Goal: Register for event/course

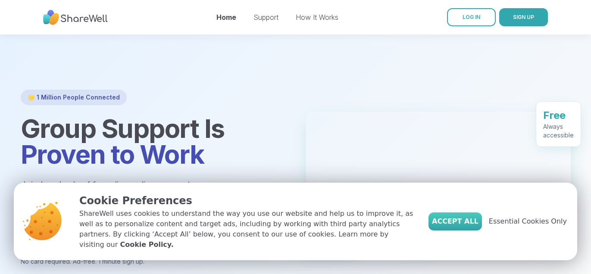
click at [451, 227] on span "Accept All" at bounding box center [455, 221] width 47 height 10
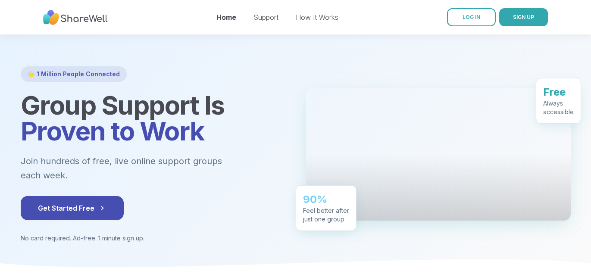
scroll to position [24, 0]
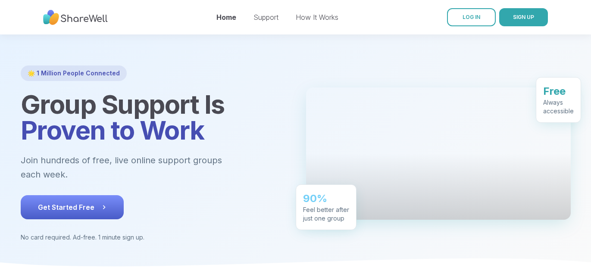
click at [61, 202] on span "Get Started Free" at bounding box center [72, 207] width 69 height 10
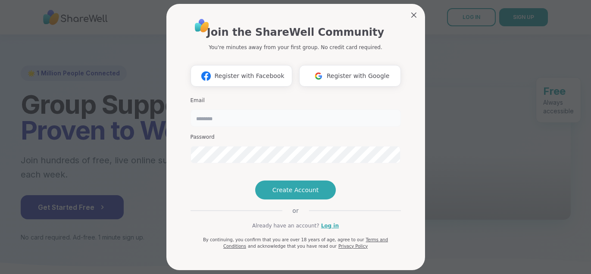
click at [204, 118] on input "email" at bounding box center [295, 117] width 210 height 17
click at [347, 76] on span "Register with Google" at bounding box center [358, 76] width 63 height 9
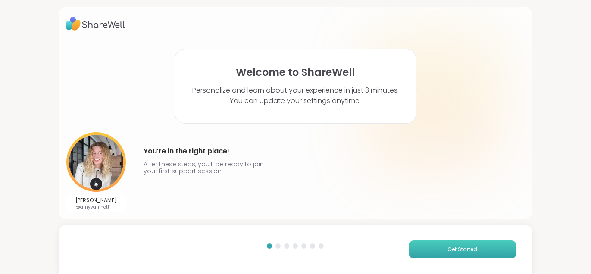
click at [437, 256] on button "Get Started" at bounding box center [463, 249] width 108 height 18
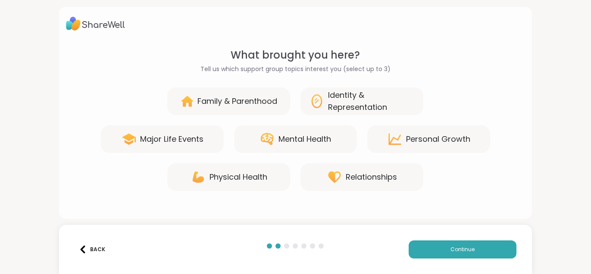
click at [356, 103] on div "Identity & Representation" at bounding box center [371, 101] width 87 height 24
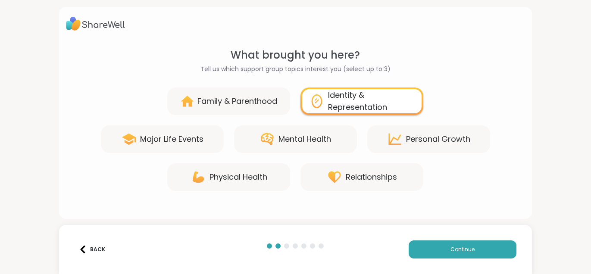
click at [428, 140] on div "Personal Growth" at bounding box center [438, 139] width 64 height 12
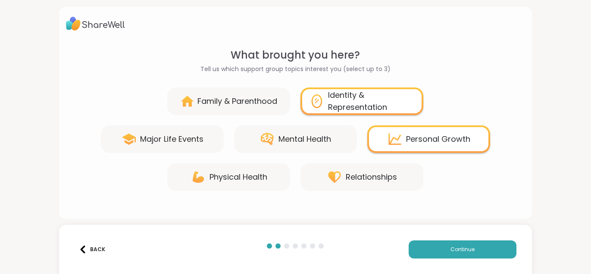
click at [365, 180] on div "Relationships" at bounding box center [371, 177] width 51 height 12
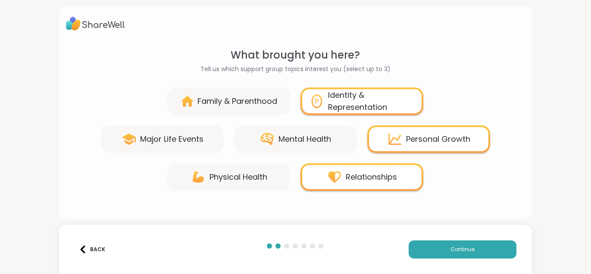
click at [272, 144] on icon at bounding box center [267, 139] width 16 height 16
click at [285, 138] on div "Mental Health" at bounding box center [304, 139] width 53 height 12
click at [448, 249] on button "Continue" at bounding box center [463, 249] width 108 height 18
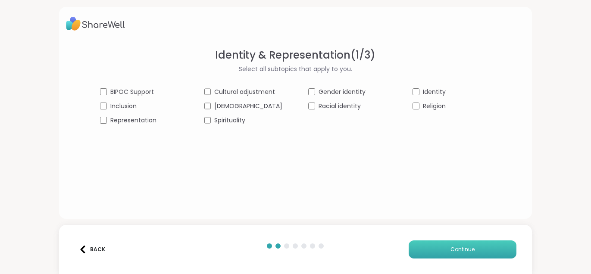
click at [442, 253] on button "Continue" at bounding box center [463, 249] width 108 height 18
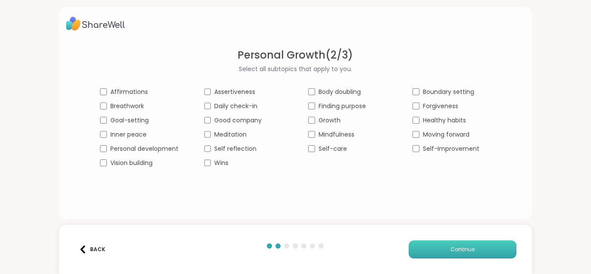
click at [441, 252] on button "Continue" at bounding box center [463, 249] width 108 height 18
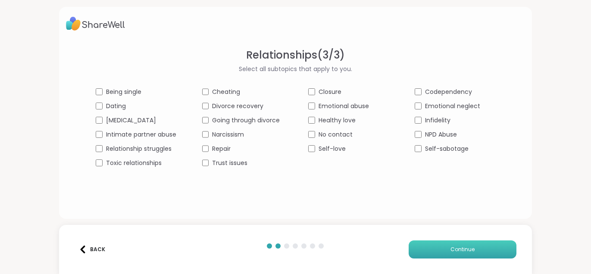
click at [450, 251] on button "Continue" at bounding box center [463, 249] width 108 height 18
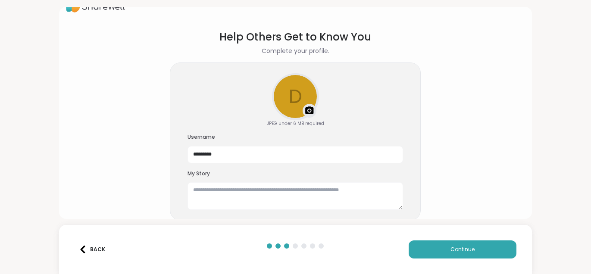
scroll to position [26, 0]
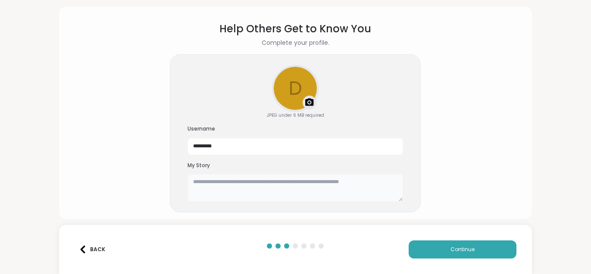
click at [195, 181] on textarea at bounding box center [294, 188] width 215 height 28
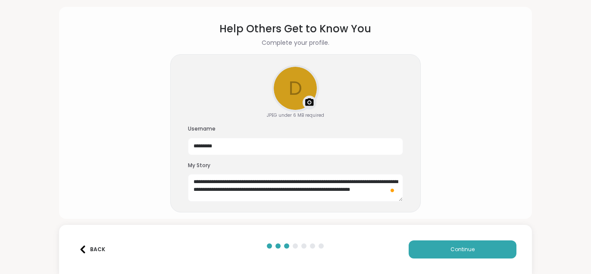
click at [390, 188] on div "Open Grammarly." at bounding box center [392, 190] width 5 height 5
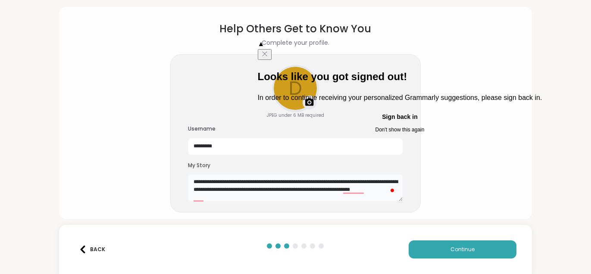
click at [210, 197] on textarea "**********" at bounding box center [295, 188] width 215 height 28
click at [297, 124] on button "Sign back in" at bounding box center [400, 117] width 284 height 14
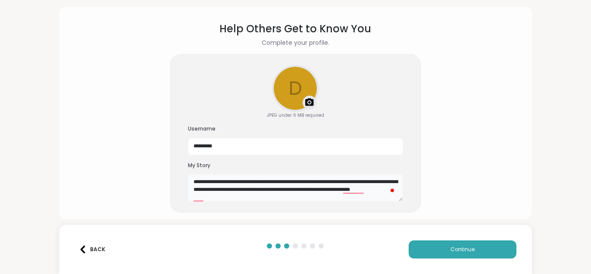
click at [226, 197] on textarea "**********" at bounding box center [295, 188] width 215 height 28
click at [305, 188] on textarea "**********" at bounding box center [295, 188] width 215 height 28
click at [333, 188] on textarea "**********" at bounding box center [295, 188] width 215 height 28
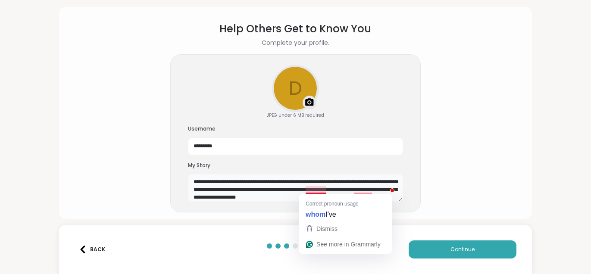
click at [315, 192] on textarea "**********" at bounding box center [295, 188] width 215 height 28
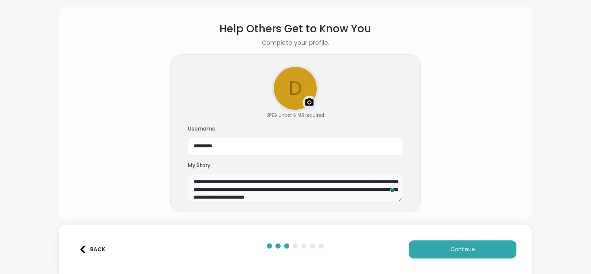
click at [207, 196] on textarea "**********" at bounding box center [295, 188] width 215 height 28
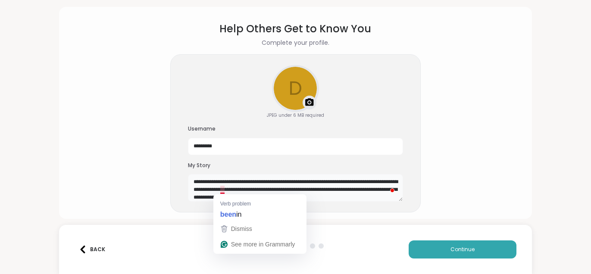
click at [222, 190] on textarea "**********" at bounding box center [295, 188] width 215 height 28
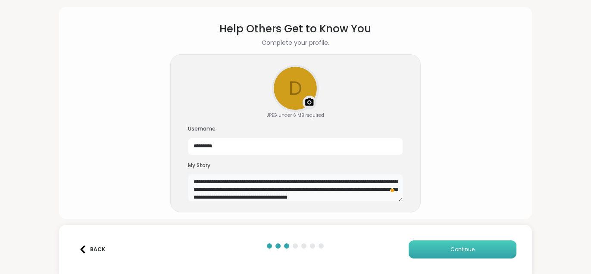
type textarea "**********"
click at [469, 250] on span "Continue" at bounding box center [462, 250] width 24 height 8
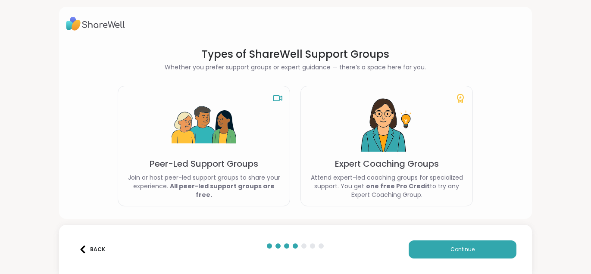
scroll to position [25, 0]
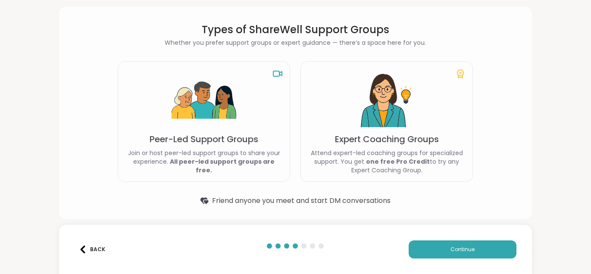
click at [215, 101] on img at bounding box center [204, 101] width 65 height 65
click at [428, 247] on button "Continue" at bounding box center [463, 249] width 108 height 18
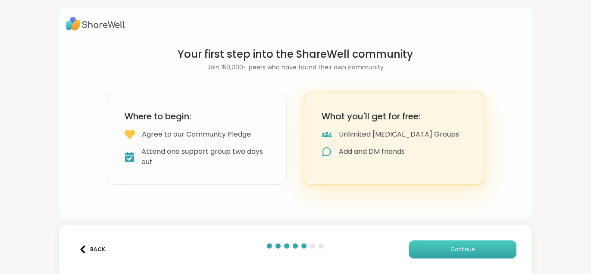
click at [428, 247] on button "Continue" at bounding box center [463, 249] width 108 height 18
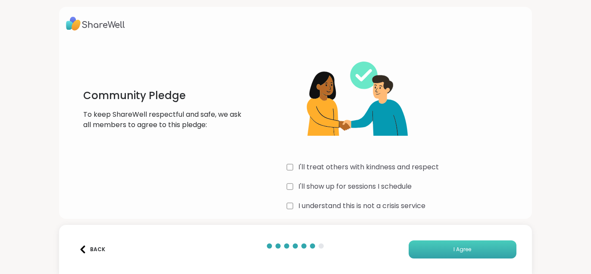
click at [430, 245] on button "I Agree" at bounding box center [463, 249] width 108 height 18
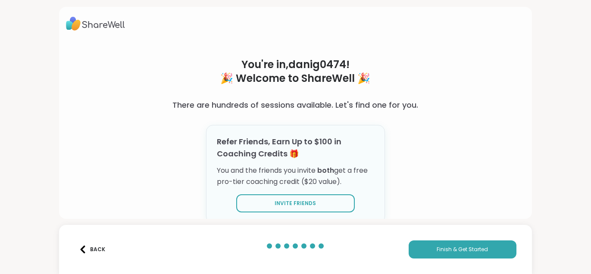
scroll to position [26, 0]
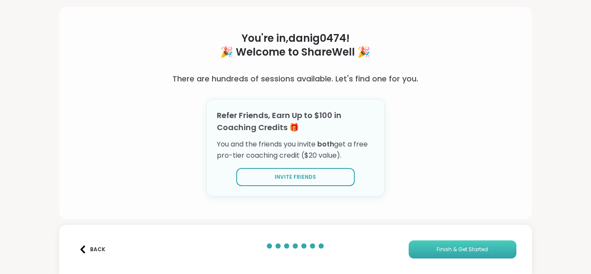
click at [441, 249] on span "Finish & Get Started" at bounding box center [462, 250] width 51 height 8
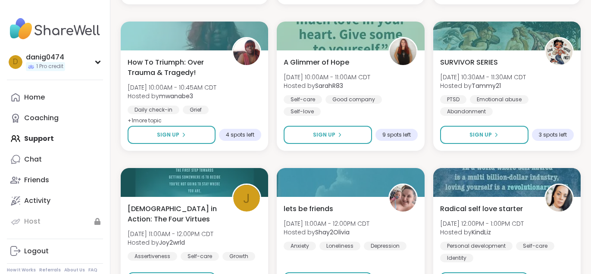
scroll to position [1609, 0]
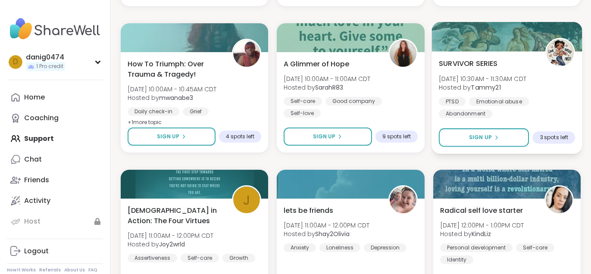
click at [504, 60] on div "SURVIVOR SERIES [DATE] 10:30AM - 11:30AM CDT Hosted by Tammy21 [MEDICAL_DATA] E…" at bounding box center [507, 88] width 137 height 60
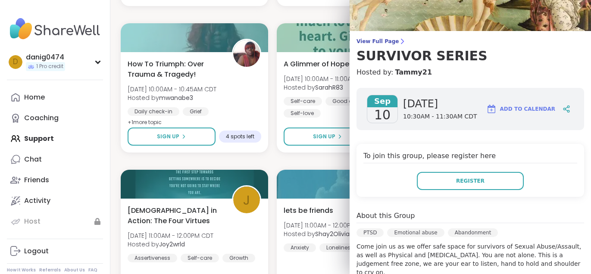
scroll to position [37, 0]
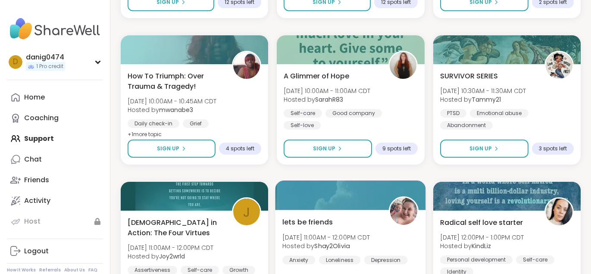
scroll to position [1594, 0]
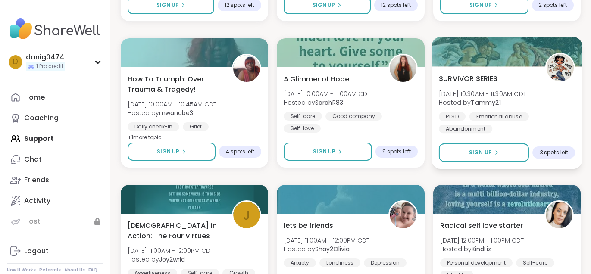
click at [487, 66] on div "SURVIVOR SERIES [DATE] 10:30AM - 11:30AM CDT Hosted by Tammy21 [MEDICAL_DATA] E…" at bounding box center [506, 117] width 150 height 103
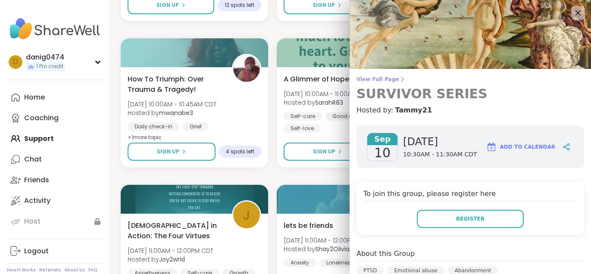
click at [367, 79] on span "View Full Page" at bounding box center [470, 79] width 228 height 7
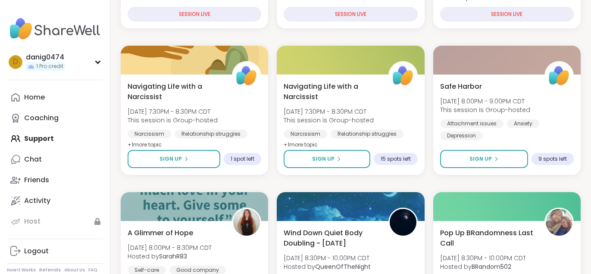
scroll to position [416, 0]
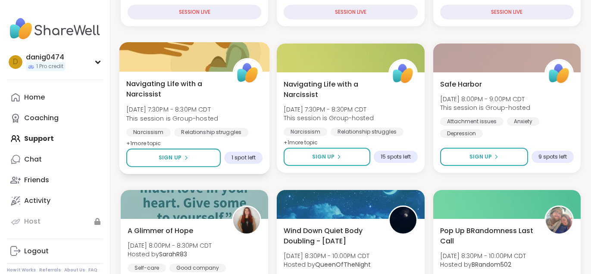
click at [158, 96] on span "Navigating Life with a Narcissist" at bounding box center [174, 88] width 97 height 21
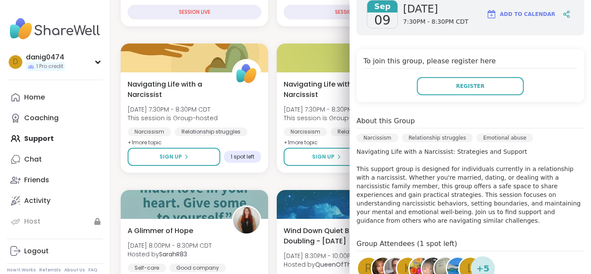
scroll to position [144, 0]
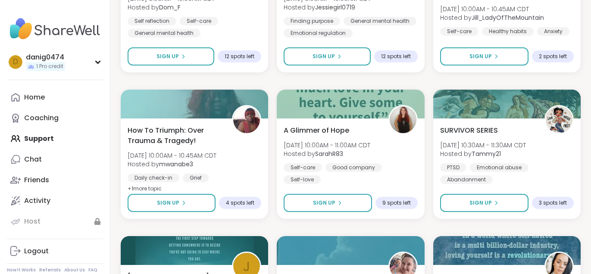
scroll to position [1545, 0]
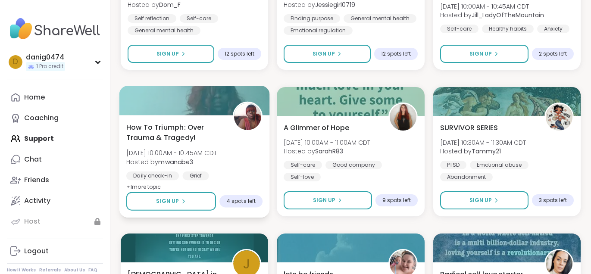
click at [155, 112] on div at bounding box center [194, 100] width 150 height 29
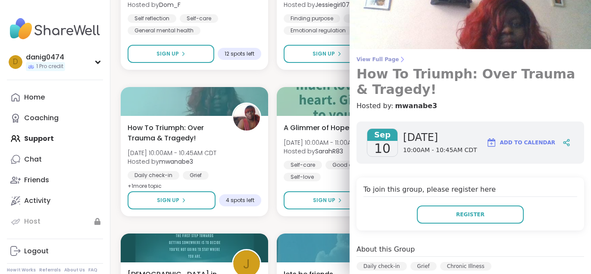
scroll to position [19, 0]
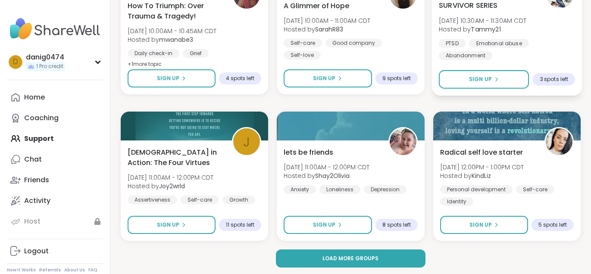
scroll to position [1669, 0]
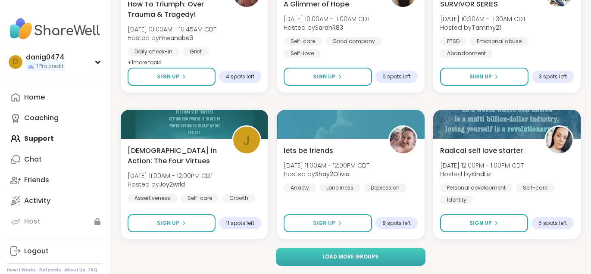
click at [356, 257] on span "Load more groups" at bounding box center [350, 257] width 56 height 8
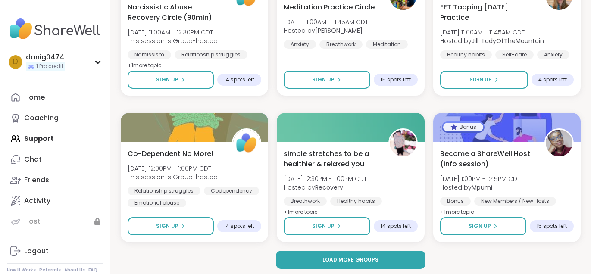
scroll to position [3427, 0]
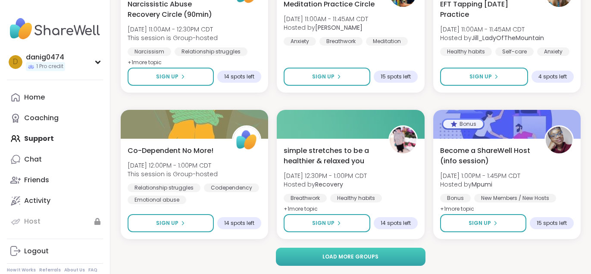
click at [348, 261] on button "Load more groups" at bounding box center [351, 257] width 150 height 18
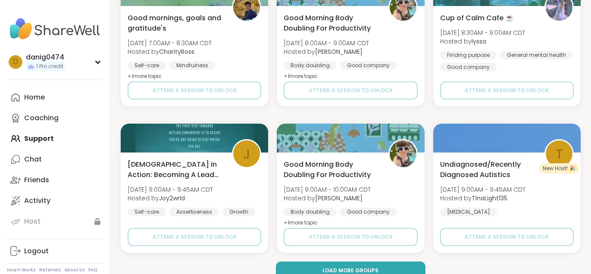
scroll to position [5185, 0]
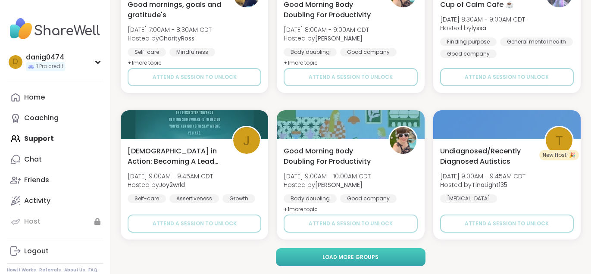
click at [342, 260] on button "Load more groups" at bounding box center [351, 257] width 150 height 18
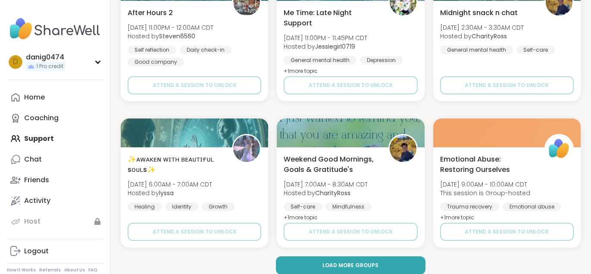
scroll to position [6944, 0]
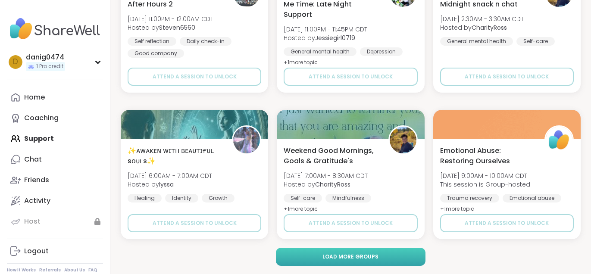
click at [335, 258] on span "Load more groups" at bounding box center [350, 257] width 56 height 8
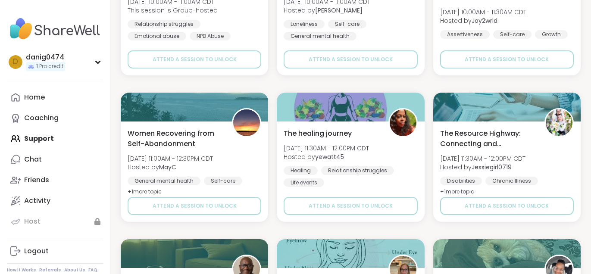
scroll to position [7401, 0]
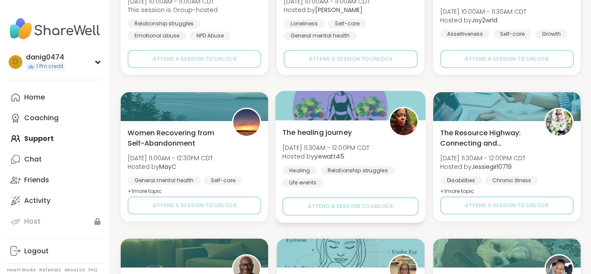
click at [325, 141] on div "The healing journey [DATE] 11:30AM - 12:00PM CDT Hosted by yewatt45 Healing Rel…" at bounding box center [350, 157] width 137 height 60
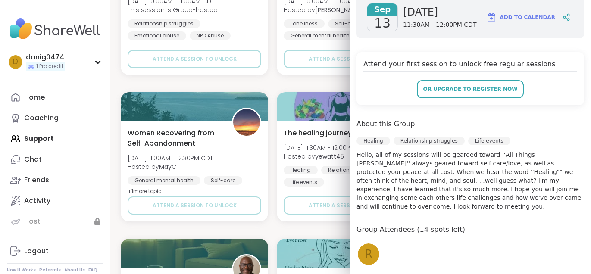
scroll to position [131, 0]
click at [476, 188] on p "Hello, all of my sessions will be gearded toward ''All Things [PERSON_NAME]'' a…" at bounding box center [470, 180] width 228 height 60
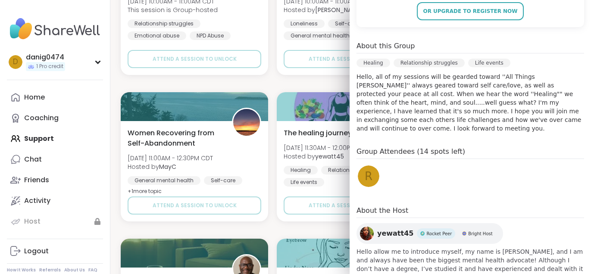
scroll to position [207, 0]
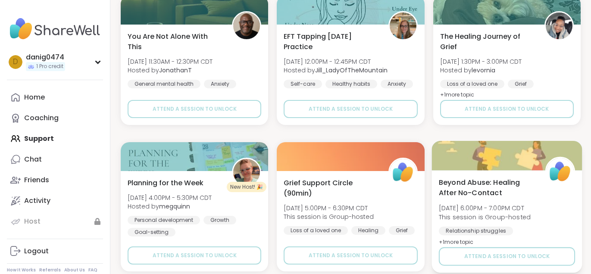
scroll to position [7644, 0]
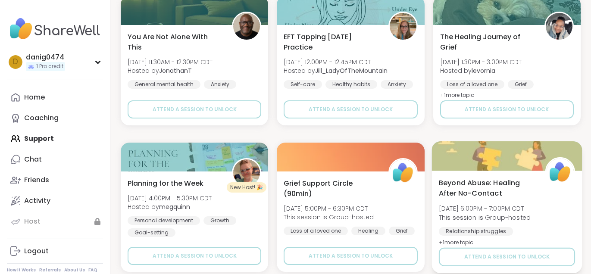
click at [462, 197] on span "Beyond Abuse: Healing After No-Contact" at bounding box center [487, 188] width 97 height 21
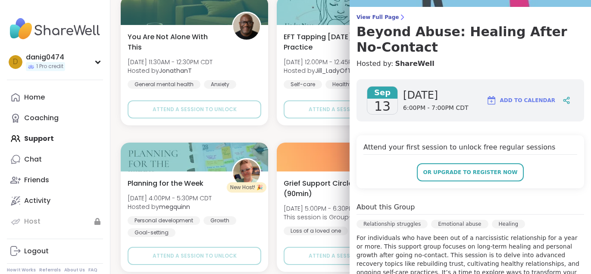
scroll to position [57, 0]
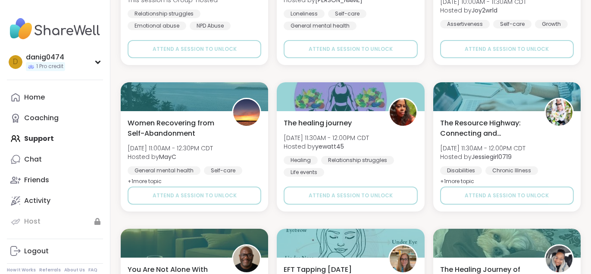
scroll to position [7411, 0]
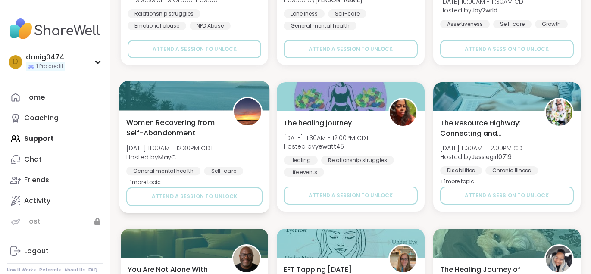
click at [153, 134] on span "Women Recovering from Self-Abandonment" at bounding box center [174, 127] width 97 height 21
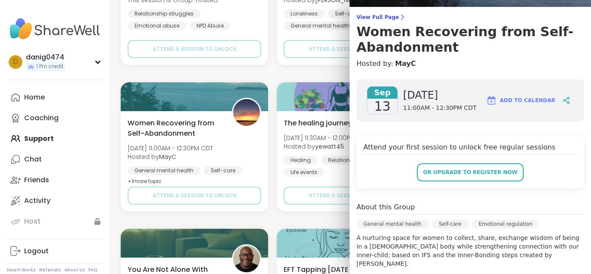
scroll to position [61, 0]
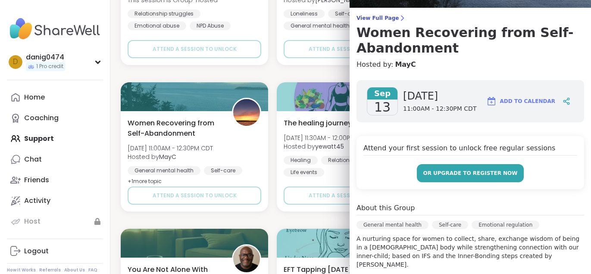
click at [453, 171] on span "or upgrade to register now" at bounding box center [470, 173] width 94 height 8
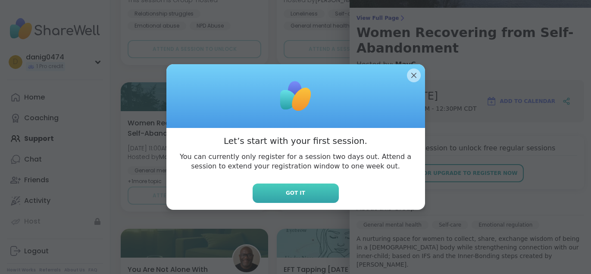
click at [291, 194] on span "Got it" at bounding box center [295, 193] width 19 height 8
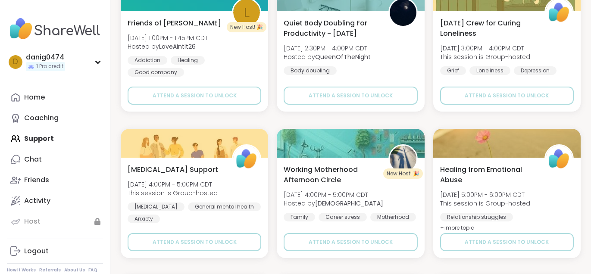
scroll to position [5897, 0]
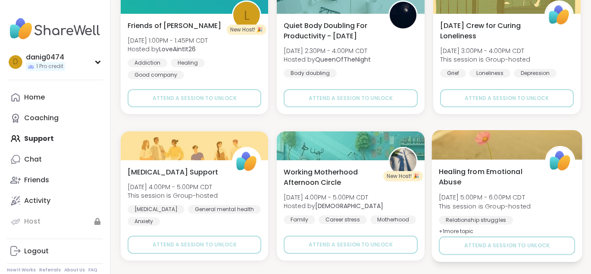
click at [465, 186] on span "Healing from Emotional Abuse" at bounding box center [487, 176] width 97 height 21
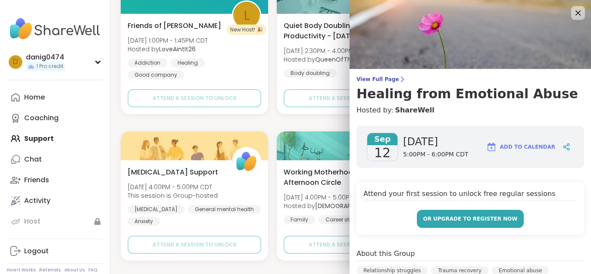
click at [447, 219] on span "or upgrade to register now" at bounding box center [470, 219] width 94 height 8
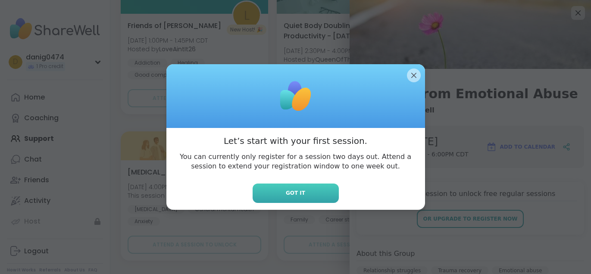
click at [307, 190] on button "Got it" at bounding box center [296, 193] width 86 height 19
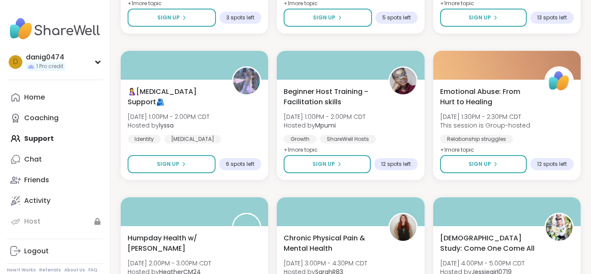
scroll to position [2020, 0]
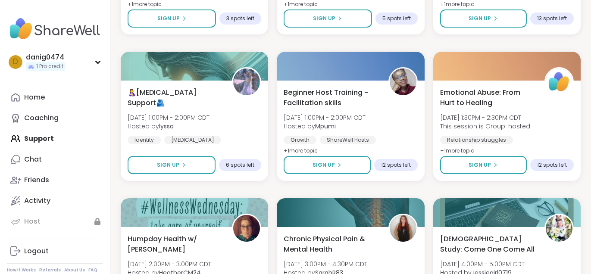
click at [478, 104] on span "Emotional Abuse: From Hurt to Healing" at bounding box center [487, 97] width 95 height 21
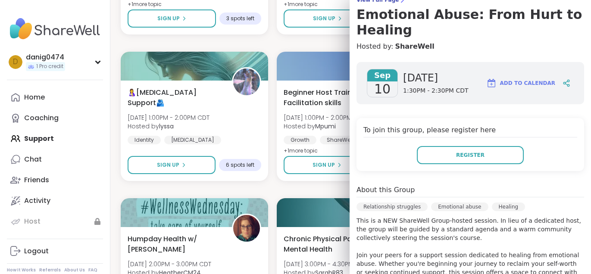
scroll to position [78, 0]
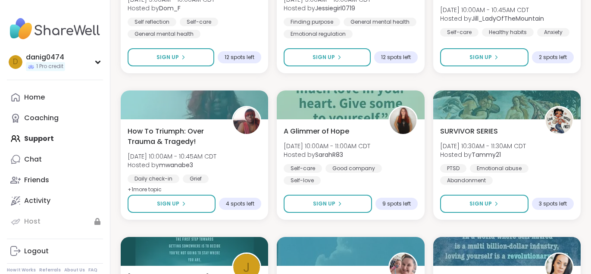
scroll to position [1541, 0]
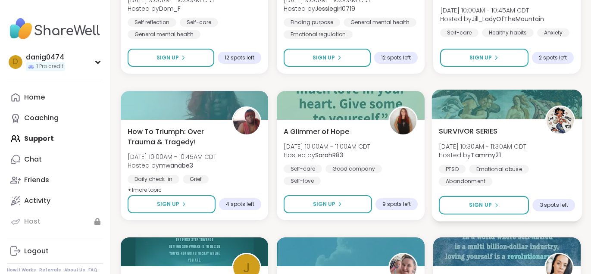
click at [483, 158] on b "Tammy21" at bounding box center [486, 155] width 30 height 9
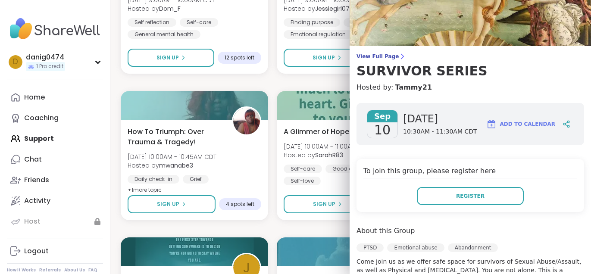
scroll to position [0, 0]
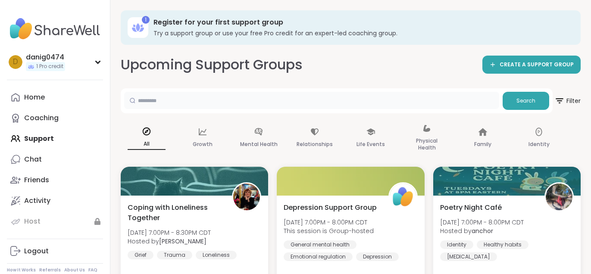
click at [222, 101] on input "text" at bounding box center [311, 100] width 375 height 17
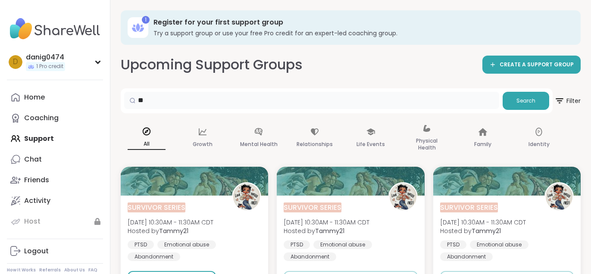
type input "*"
type input "**********"
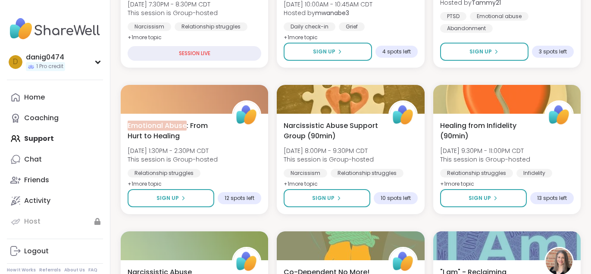
scroll to position [232, 0]
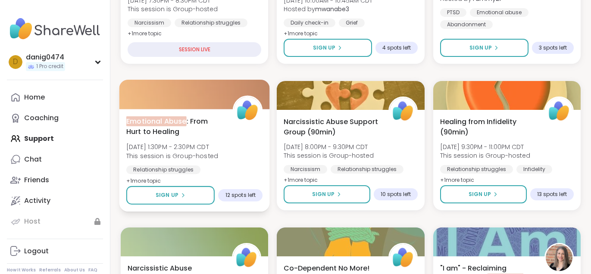
click at [163, 143] on span "[DATE] 1:30PM - 2:30PM CDT" at bounding box center [172, 147] width 92 height 9
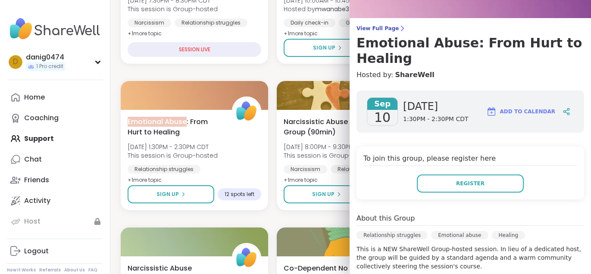
scroll to position [47, 0]
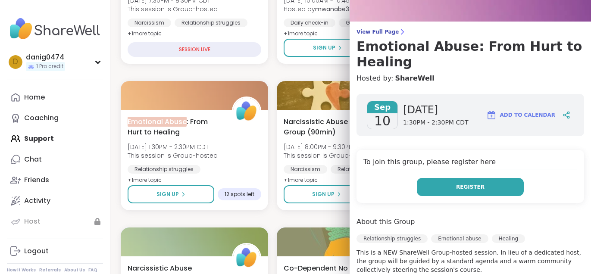
click at [447, 178] on button "Register" at bounding box center [470, 187] width 107 height 18
